Goal: Task Accomplishment & Management: Manage account settings

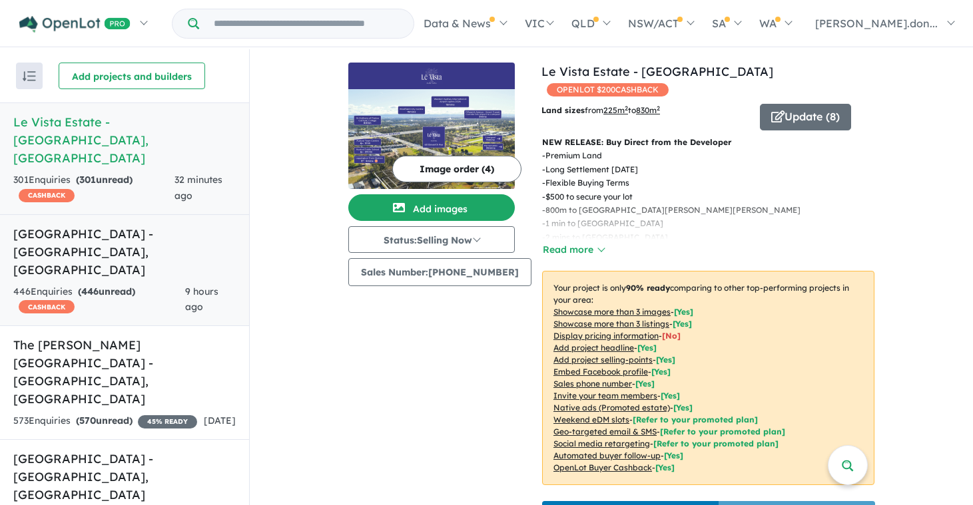
click at [63, 225] on h5 "[GEOGRAPHIC_DATA] - [GEOGRAPHIC_DATA] , [GEOGRAPHIC_DATA]" at bounding box center [124, 252] width 222 height 54
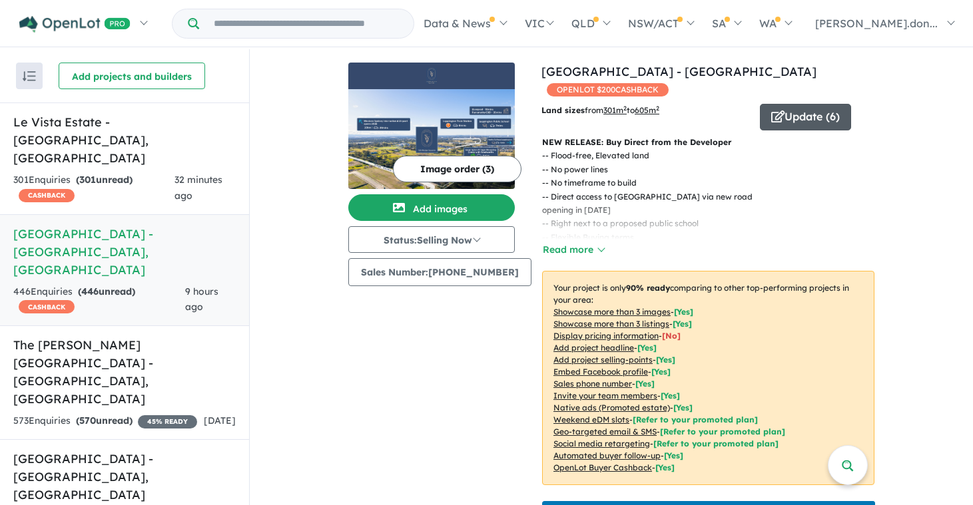
click at [793, 118] on button "Update ( 6 )" at bounding box center [805, 117] width 91 height 27
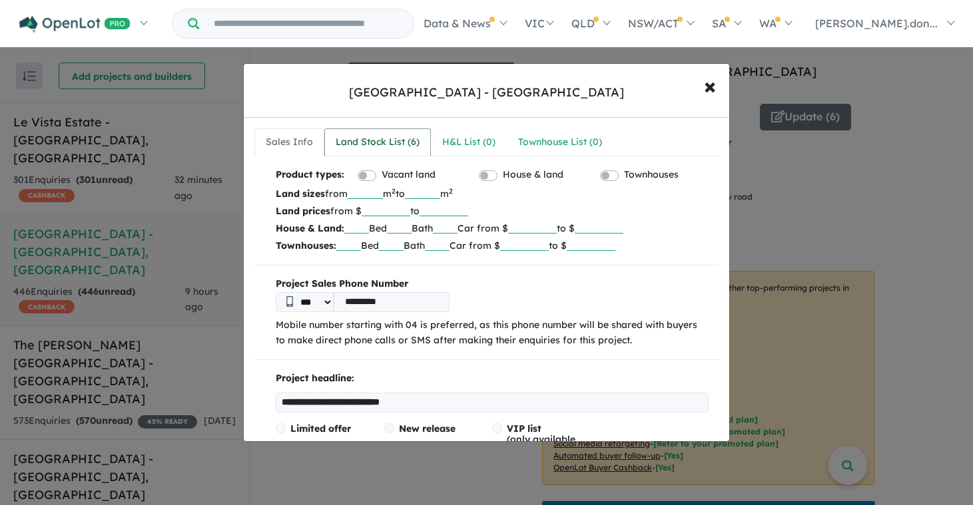
click at [372, 145] on div "Land Stock List ( 6 )" at bounding box center [378, 143] width 84 height 16
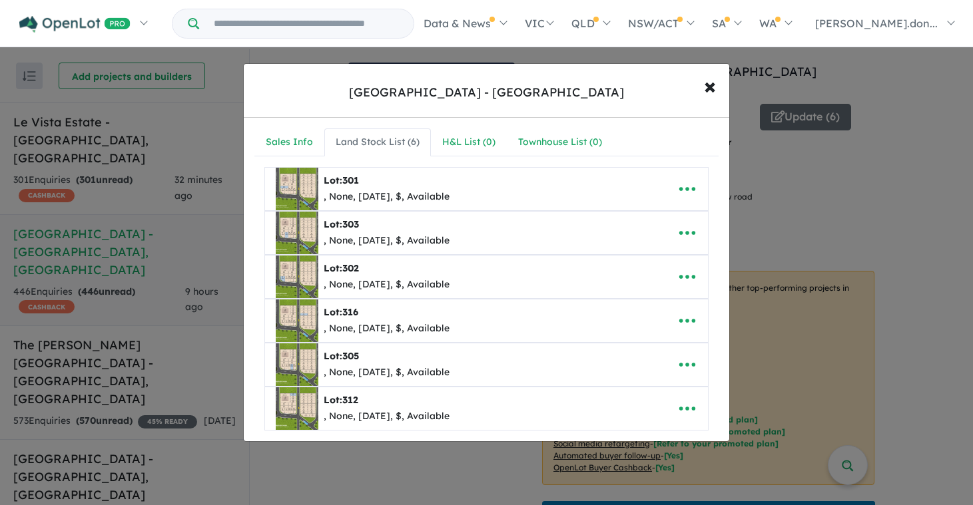
drag, startPoint x: 588, startPoint y: 236, endPoint x: 585, endPoint y: 280, distance: 44.7
click at [585, 280] on ul "**********" at bounding box center [486, 299] width 444 height 264
click at [686, 234] on icon "button" at bounding box center [687, 233] width 20 height 20
click at [549, 286] on div "Lot: 302 , None, [DATE], $, Available" at bounding box center [466, 277] width 380 height 43
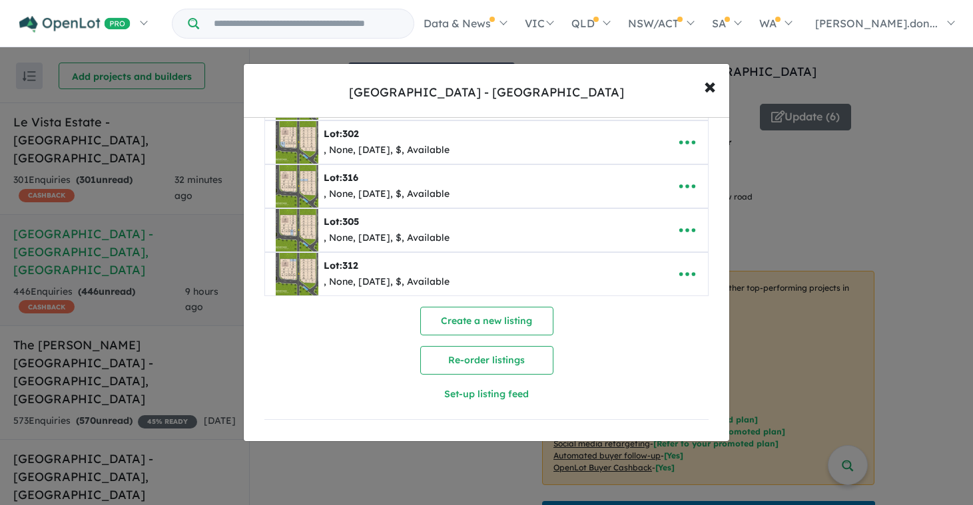
scroll to position [137, 0]
click at [477, 358] on button "Re-order listings" at bounding box center [486, 360] width 133 height 29
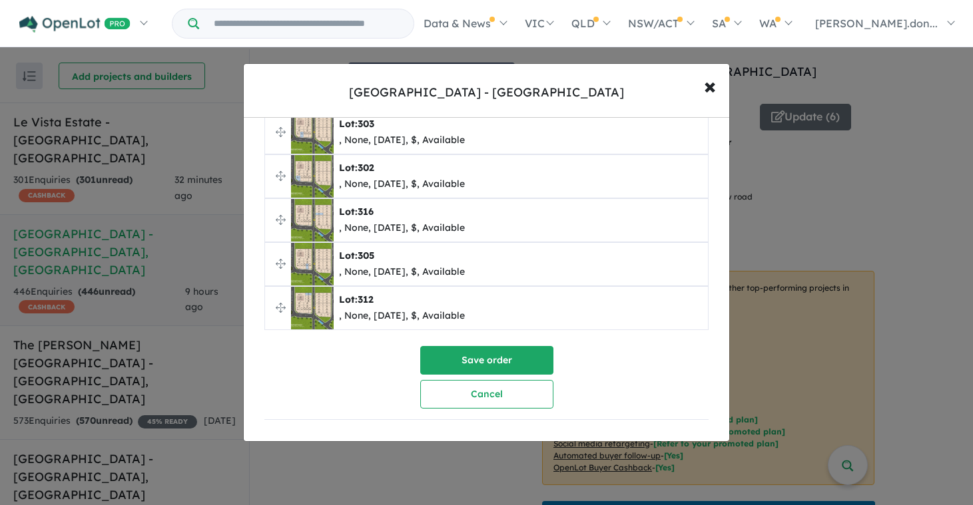
scroll to position [0, 0]
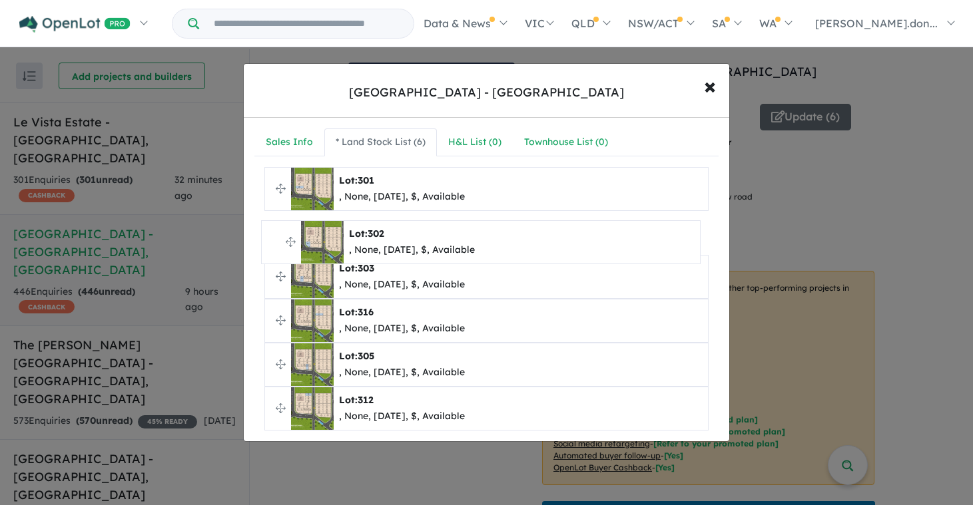
drag, startPoint x: 278, startPoint y: 278, endPoint x: 274, endPoint y: 242, distance: 36.2
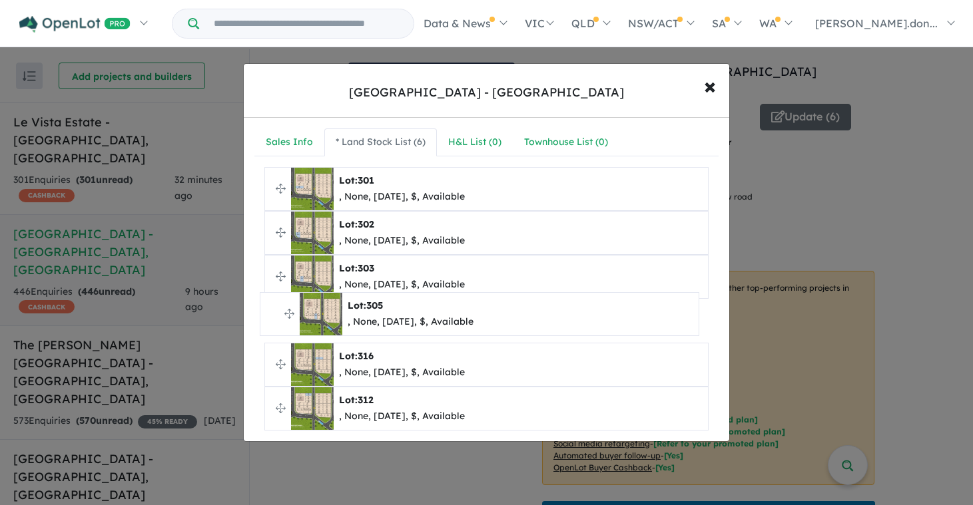
drag, startPoint x: 279, startPoint y: 362, endPoint x: 274, endPoint y: 312, distance: 50.8
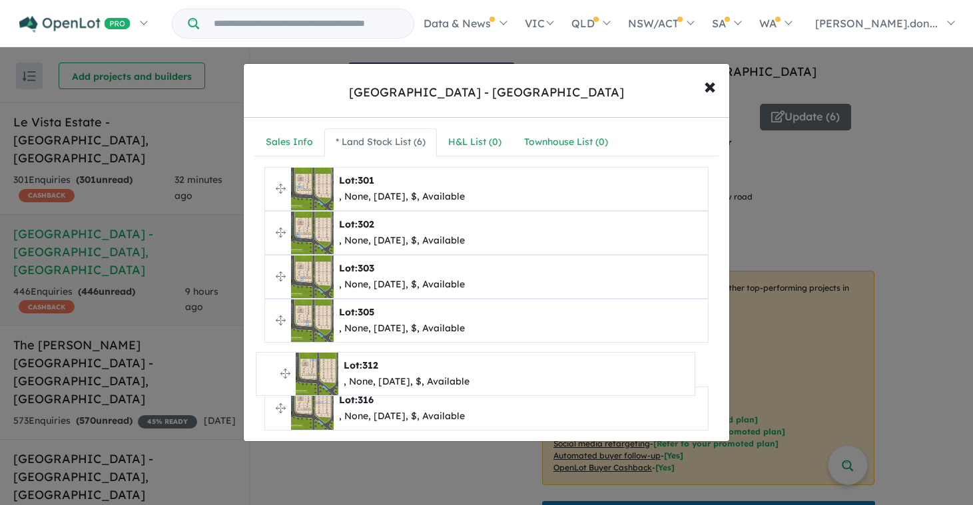
drag, startPoint x: 279, startPoint y: 406, endPoint x: 268, endPoint y: 366, distance: 40.7
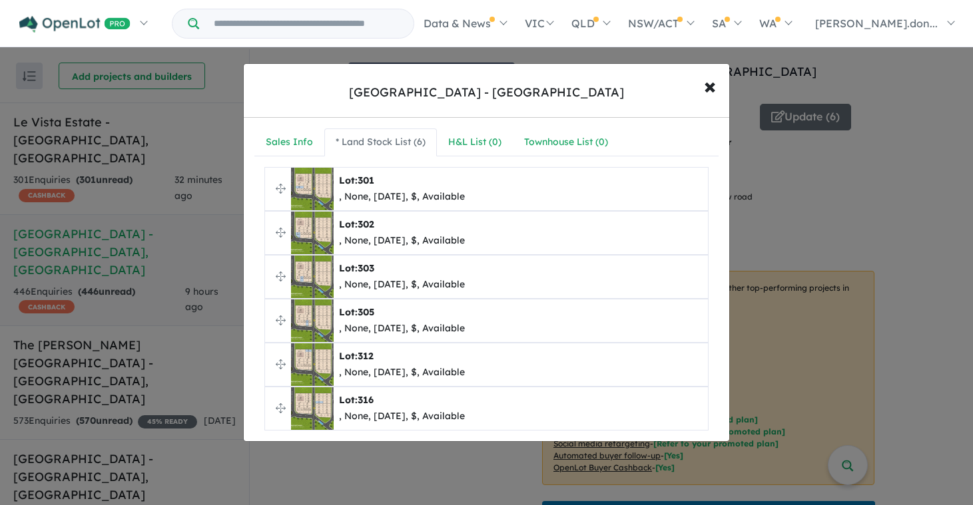
scroll to position [106, 0]
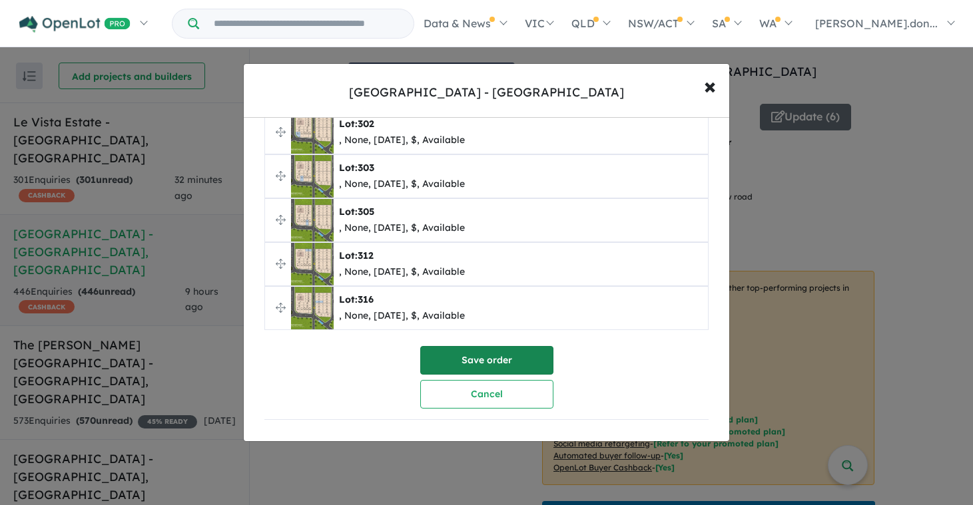
click at [460, 358] on button "Save order" at bounding box center [486, 360] width 133 height 29
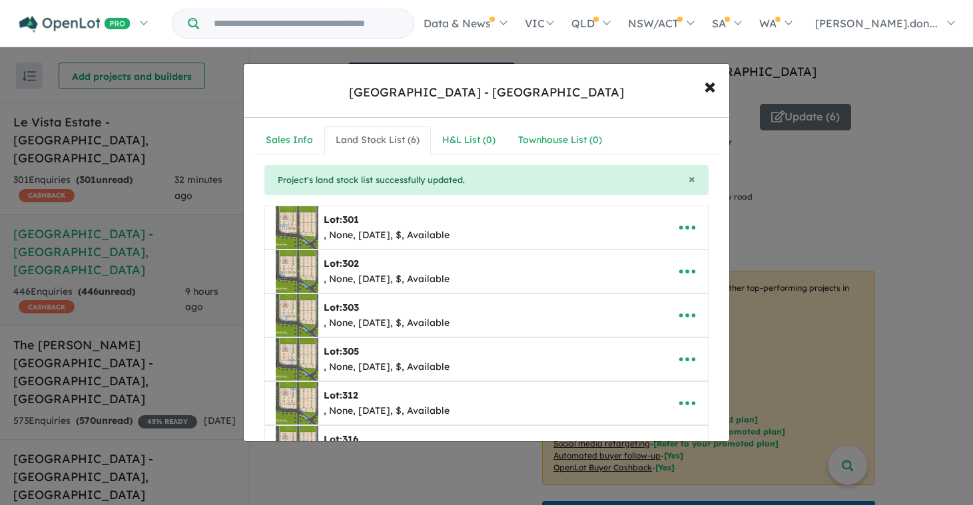
scroll to position [0, 0]
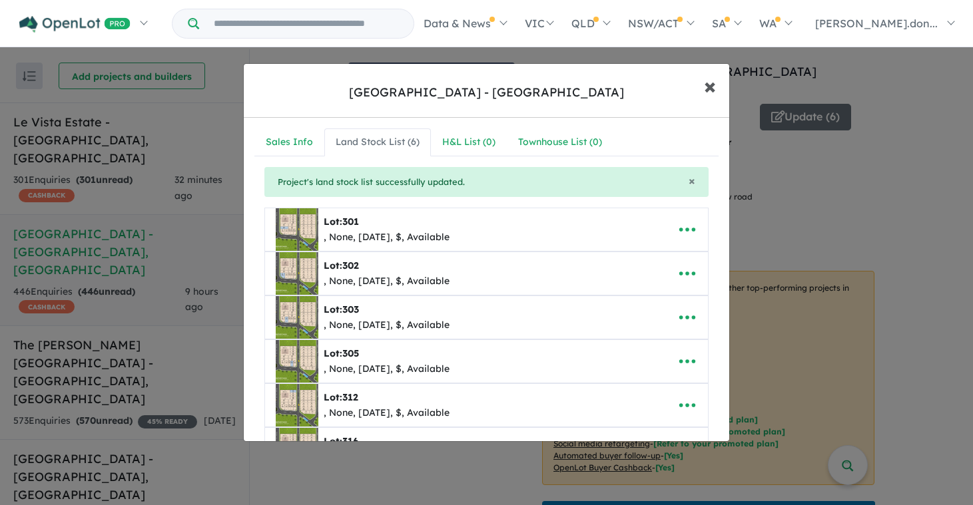
click at [707, 87] on span "×" at bounding box center [710, 85] width 12 height 29
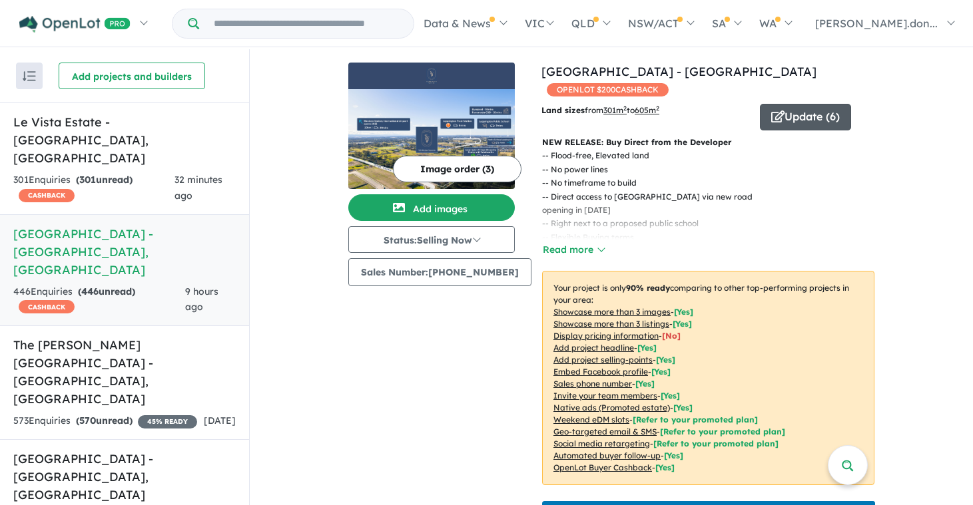
click at [791, 121] on button "Update ( 6 )" at bounding box center [805, 117] width 91 height 27
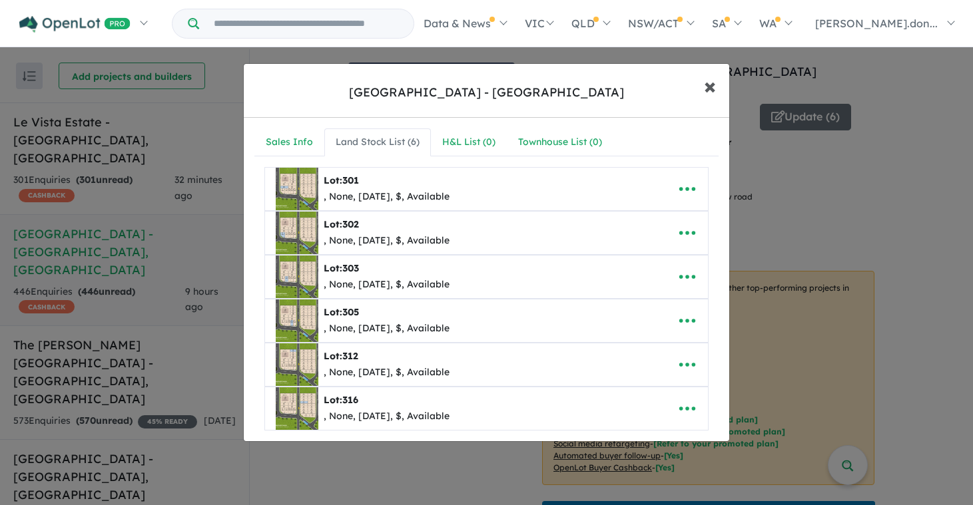
click at [709, 89] on span "×" at bounding box center [710, 85] width 12 height 29
